Goal: Transaction & Acquisition: Download file/media

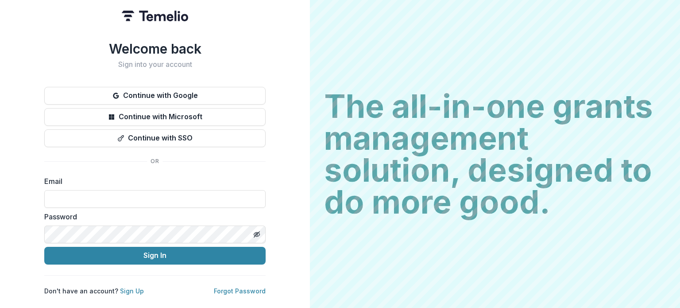
click at [182, 205] on form "Email Password Sign In" at bounding box center [154, 220] width 221 height 88
click at [184, 200] on input at bounding box center [154, 199] width 221 height 18
type input "**********"
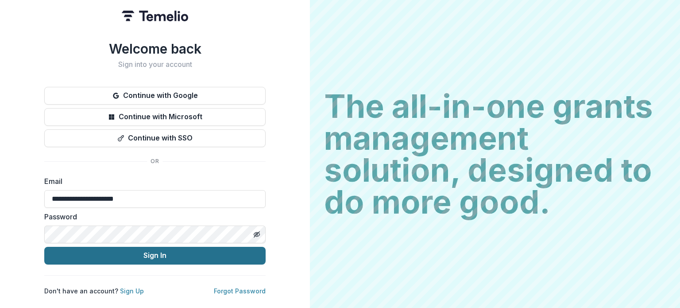
click at [159, 255] on button "Sign In" at bounding box center [154, 255] width 221 height 18
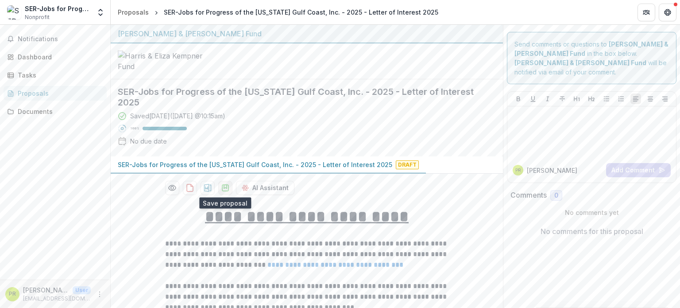
click at [222, 187] on icon "download-proposal" at bounding box center [225, 188] width 6 height 6
click at [204, 189] on icon "download-proposal" at bounding box center [207, 187] width 9 height 9
click at [506, 17] on header "Proposals SER-Jobs for Progress of the Texas Gulf Coast, Inc. - 2025 - Letter o…" at bounding box center [395, 12] width 569 height 24
